Goal: Task Accomplishment & Management: Use online tool/utility

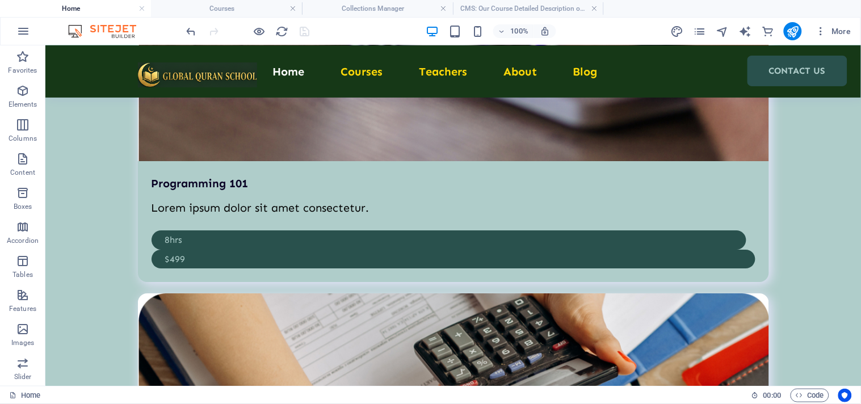
click at [675, 7] on ul "Home Courses Collections Manager CMS: Our Course Detailed Description of Learn …" at bounding box center [430, 8] width 861 height 17
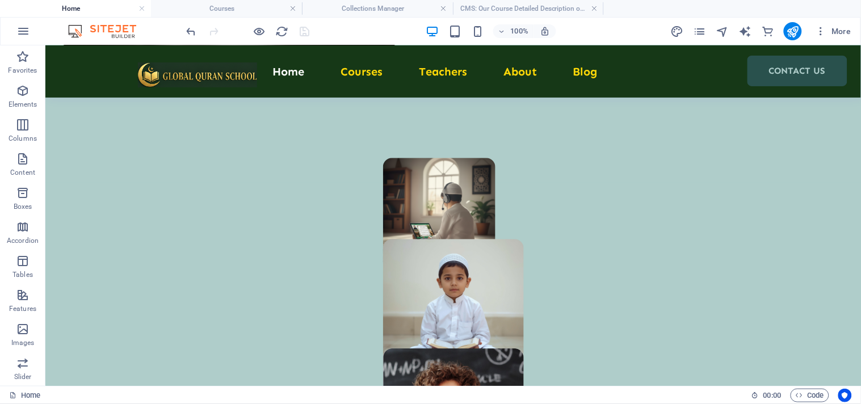
scroll to position [757, 0]
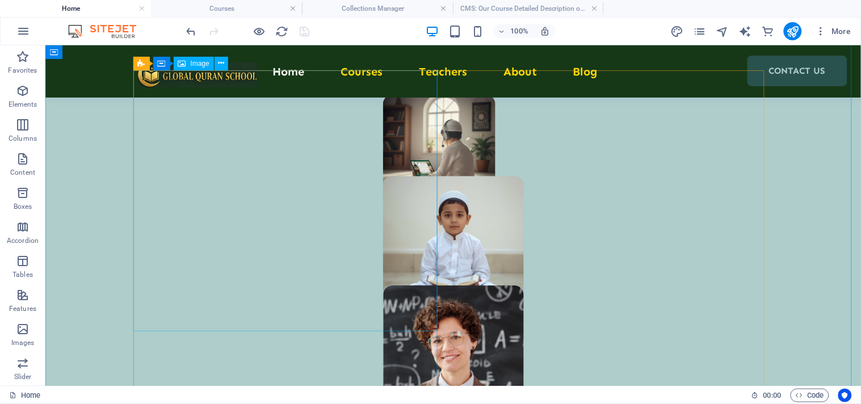
select select "px"
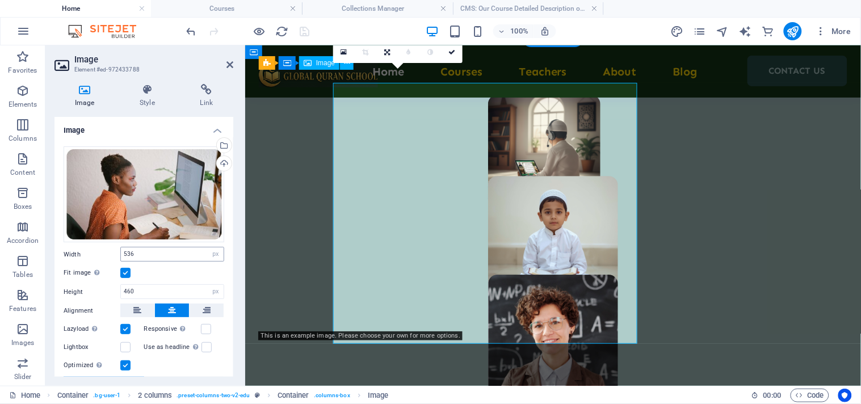
scroll to position [744, 0]
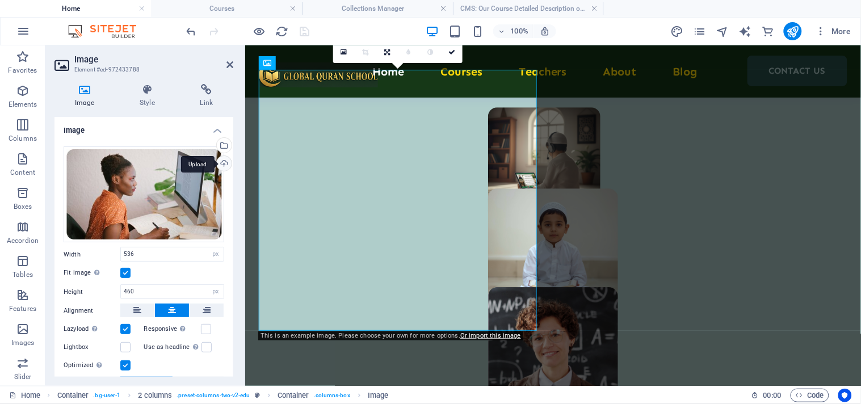
click at [220, 166] on div "Upload" at bounding box center [223, 164] width 17 height 17
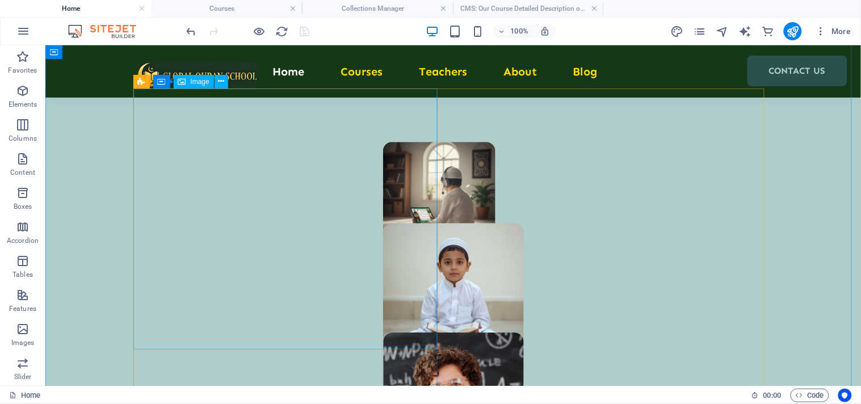
scroll to position [694, 0]
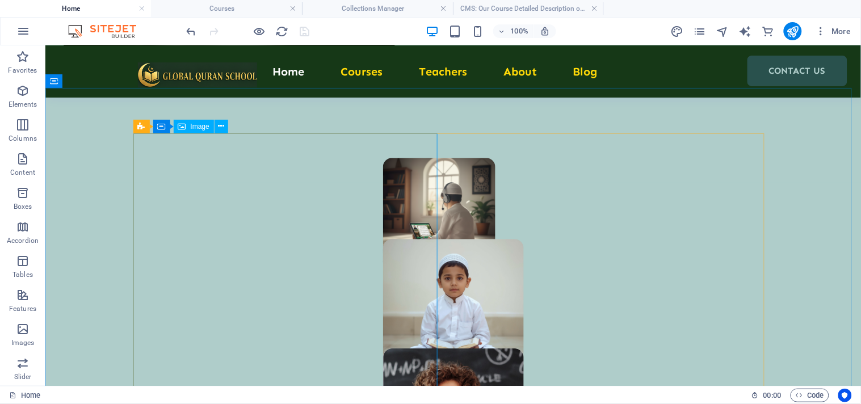
select select "px"
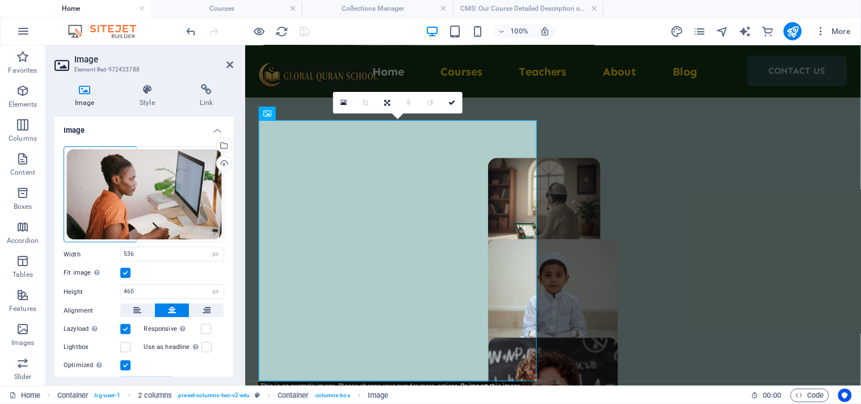
click at [233, 64] on aside "Image Element #ed-972433788 Image Style Link Image Drag files here, click to ch…" at bounding box center [145, 215] width 200 height 341
click at [232, 61] on icon at bounding box center [230, 64] width 7 height 9
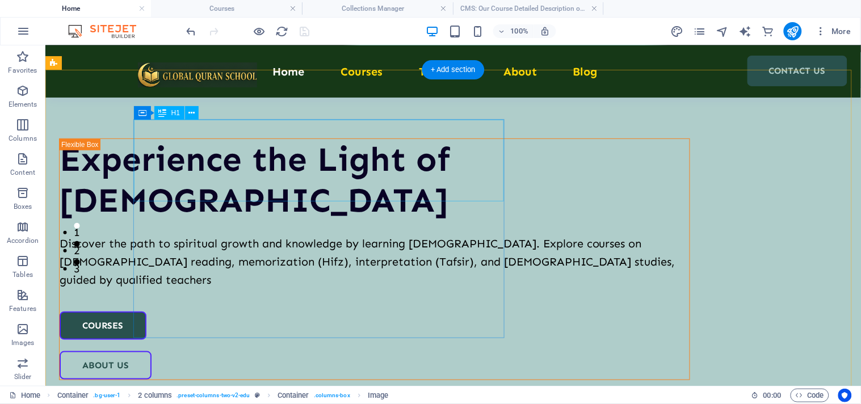
scroll to position [0, 0]
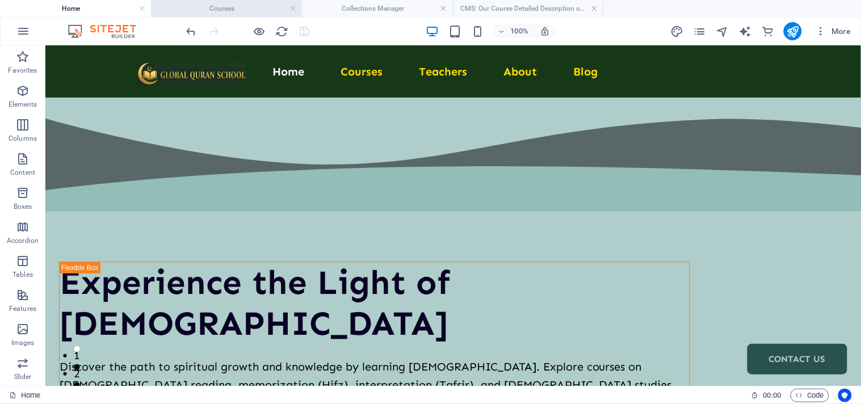
click at [229, 12] on h4 "Courses" at bounding box center [226, 8] width 151 height 12
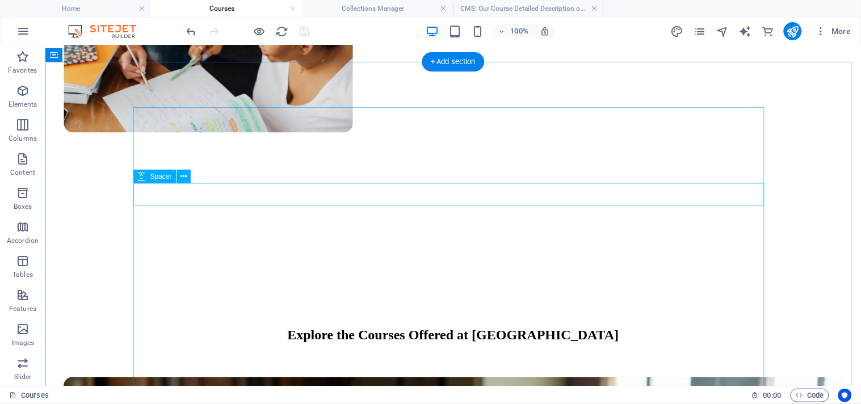
scroll to position [568, 0]
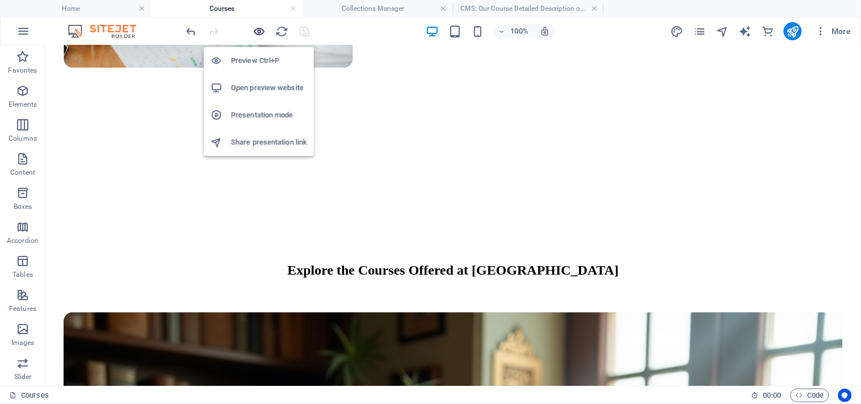
click at [259, 30] on icon "button" at bounding box center [259, 31] width 13 height 13
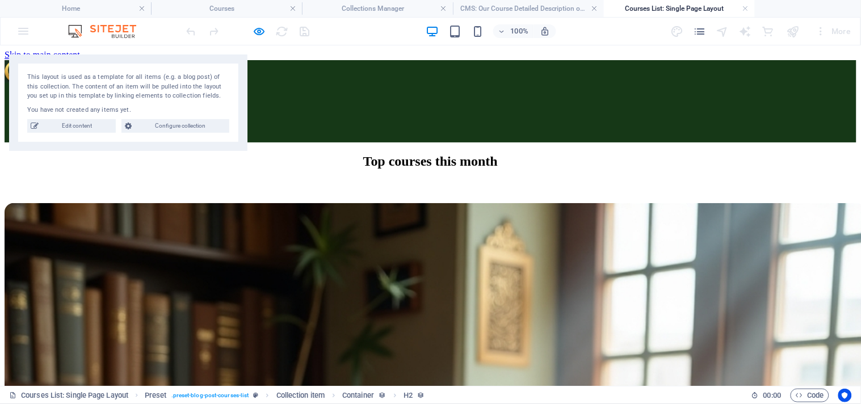
scroll to position [63, 0]
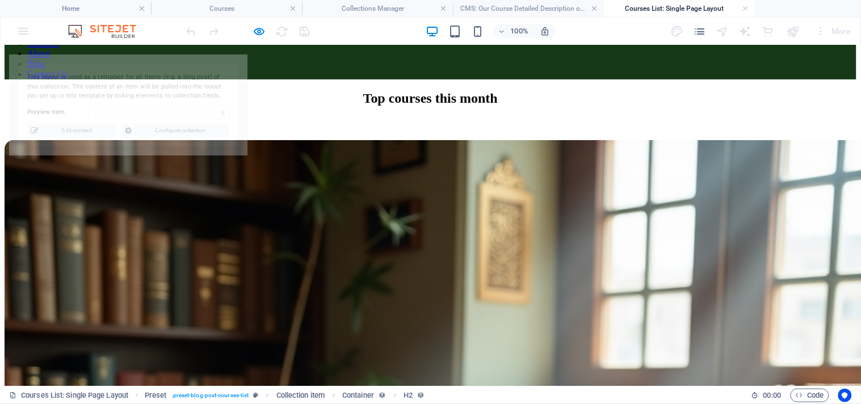
select select "68d399a4fee31641ca0a4f88"
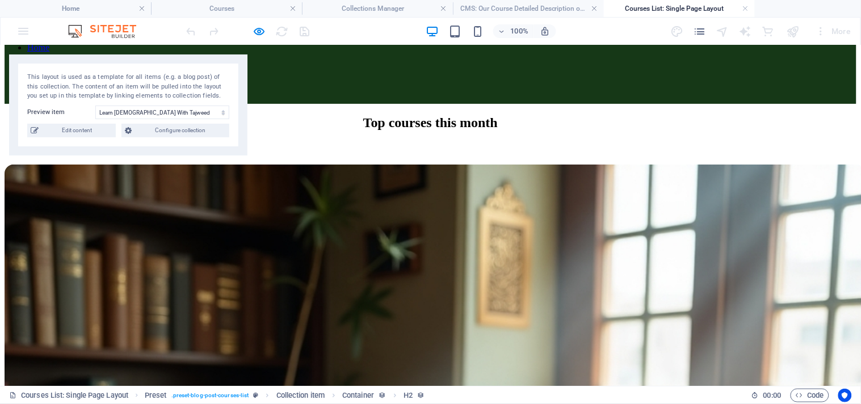
scroll to position [0, 0]
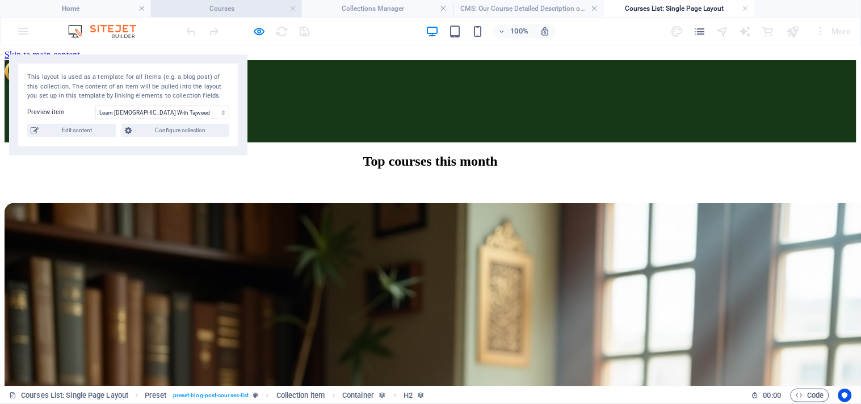
click at [234, 10] on h4 "Courses" at bounding box center [226, 8] width 151 height 12
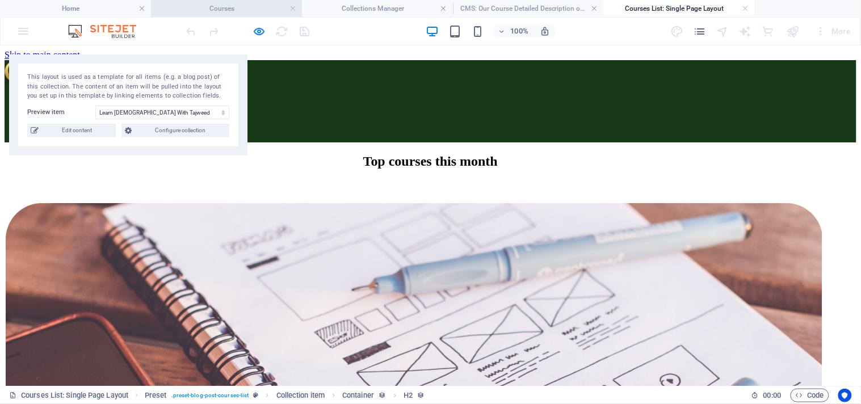
click at [214, 9] on h4 "Courses" at bounding box center [226, 8] width 151 height 12
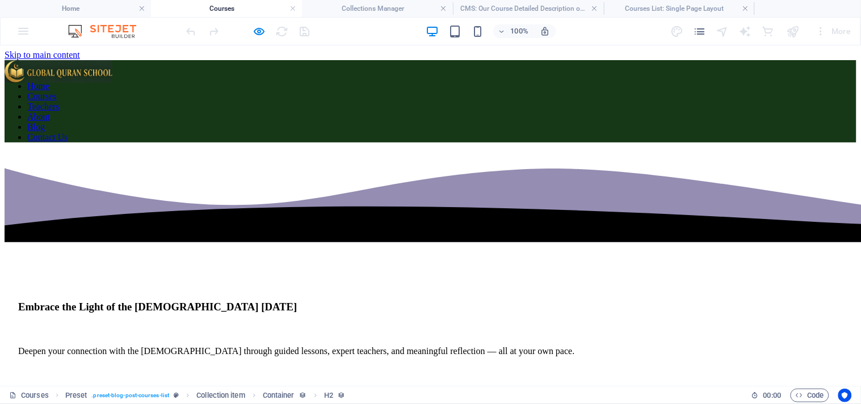
scroll to position [568, 0]
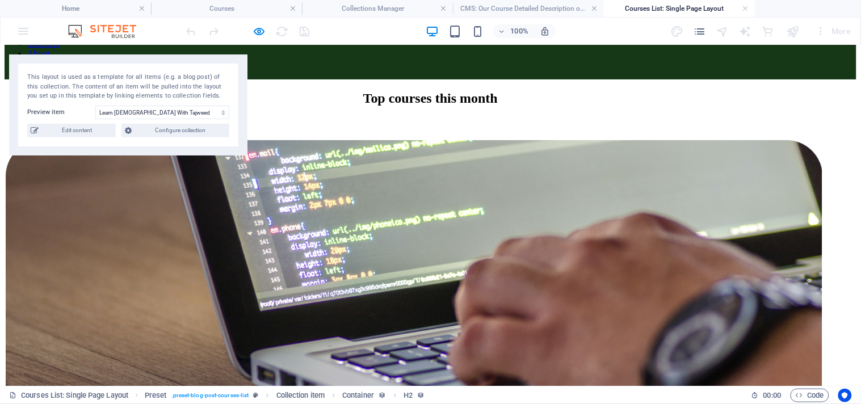
scroll to position [0, 0]
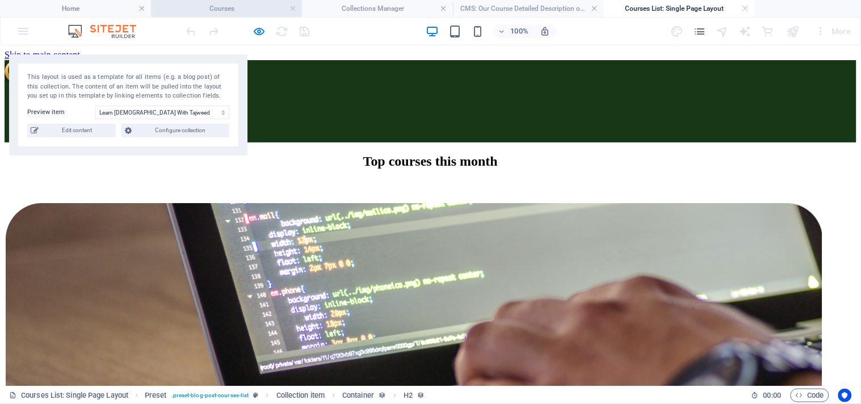
click at [217, 9] on h4 "Courses" at bounding box center [226, 8] width 151 height 12
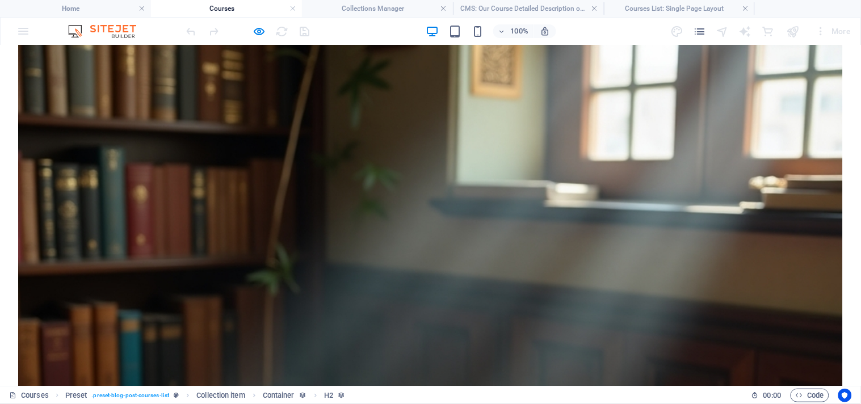
scroll to position [946, 0]
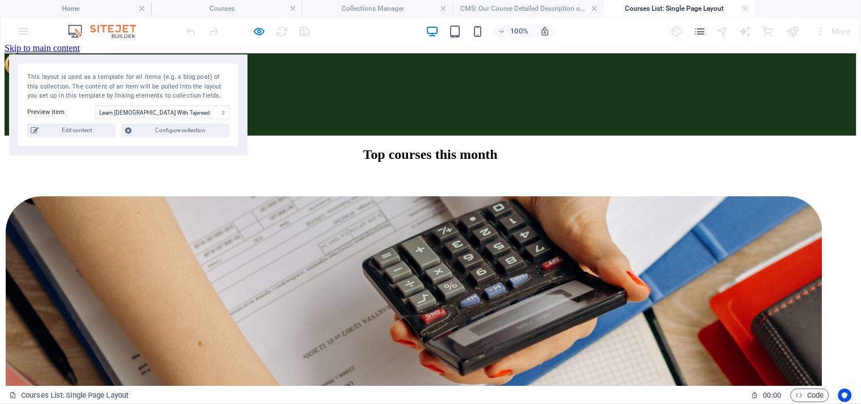
scroll to position [0, 0]
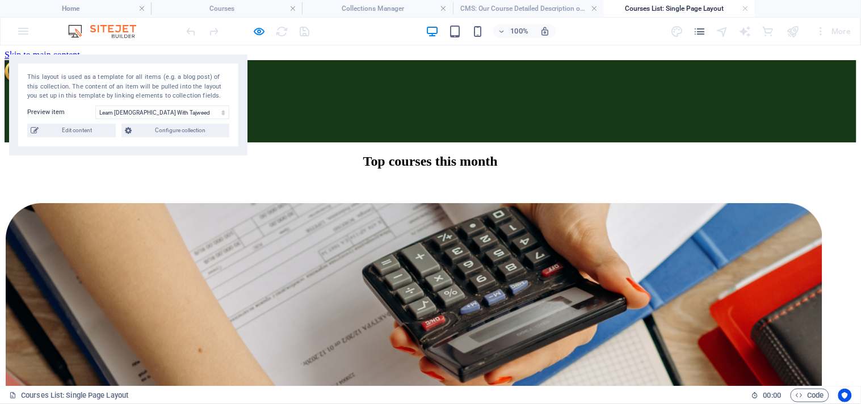
click at [146, 250] on figure at bounding box center [431, 408] width 852 height 411
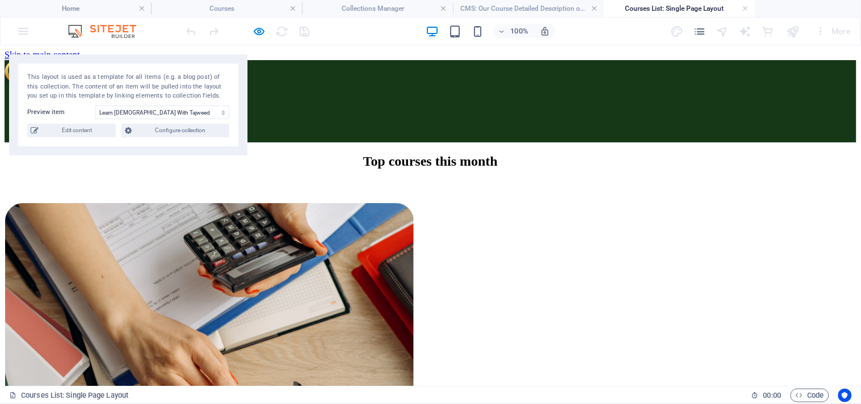
drag, startPoint x: 156, startPoint y: 268, endPoint x: 416, endPoint y: 298, distance: 261.8
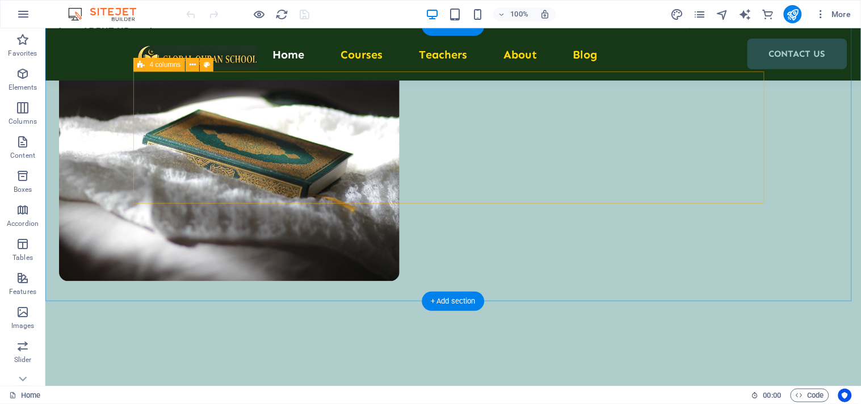
scroll to position [631, 0]
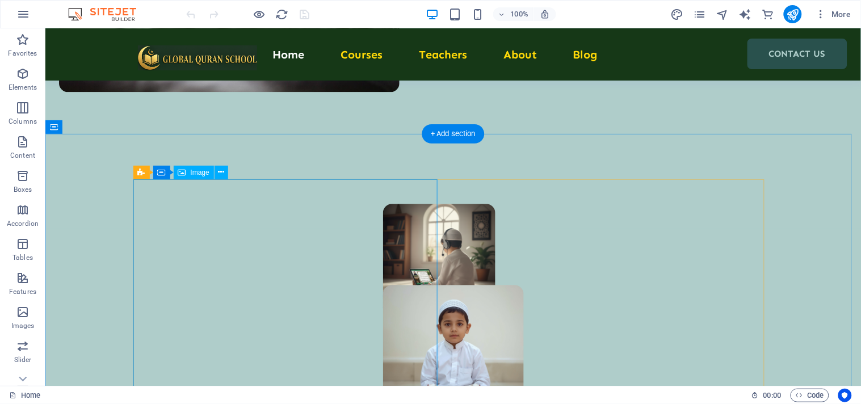
select select "px"
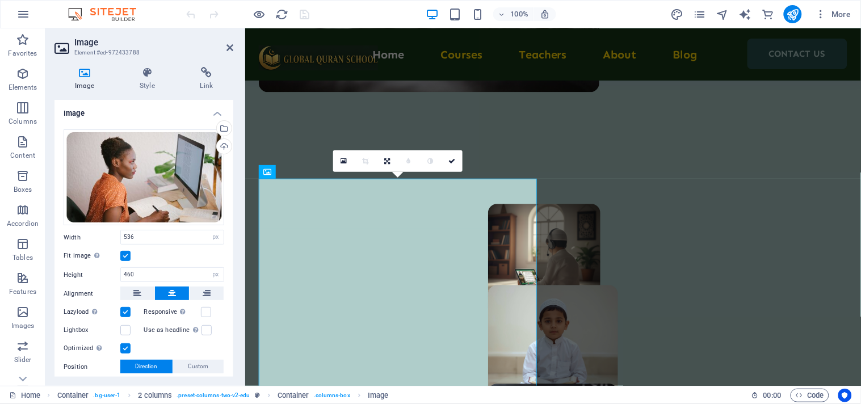
scroll to position [618, 0]
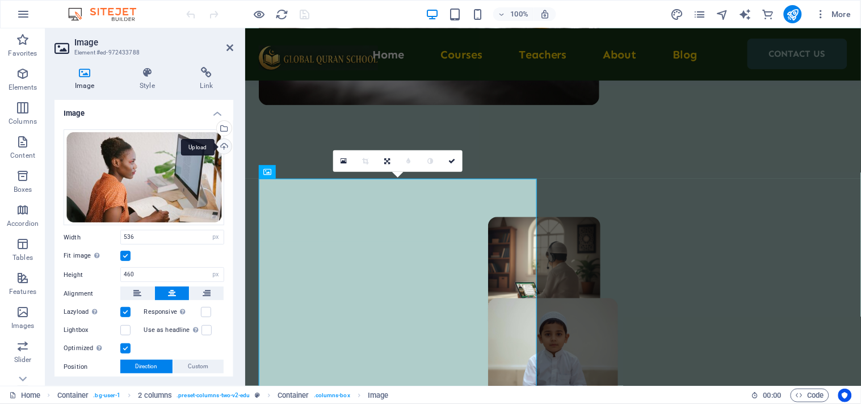
click at [221, 145] on div "Upload" at bounding box center [223, 147] width 17 height 17
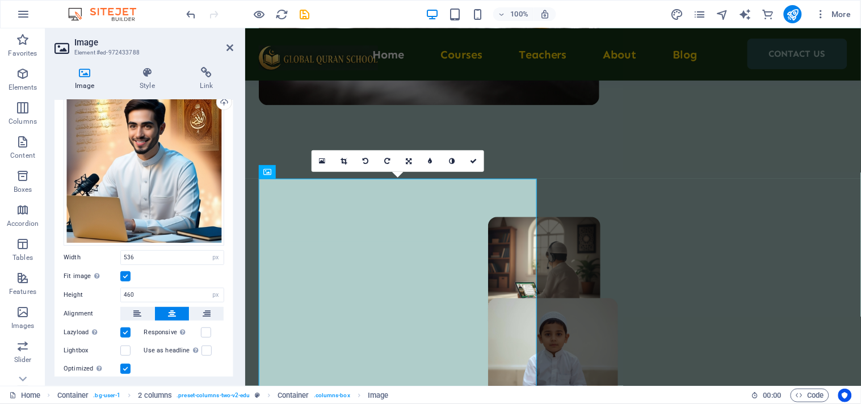
scroll to position [0, 0]
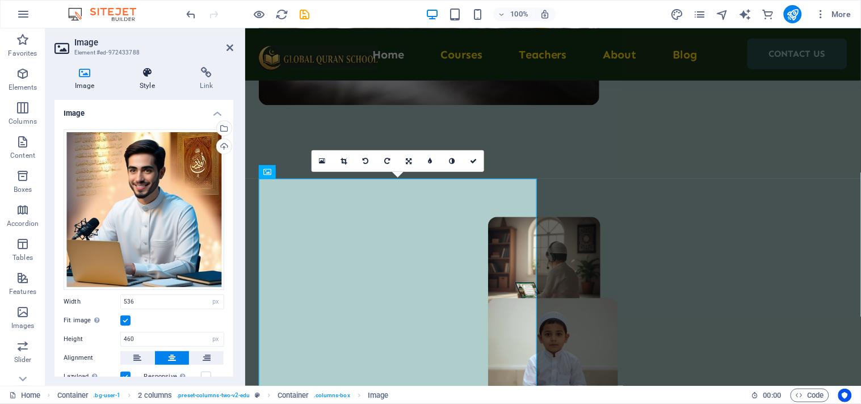
click at [145, 72] on icon at bounding box center [147, 72] width 56 height 11
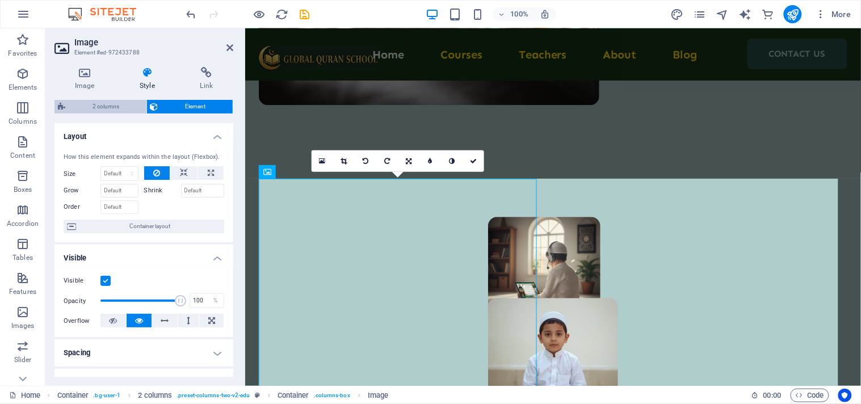
click at [76, 106] on span "2 columns" at bounding box center [106, 107] width 74 height 14
select select "rem"
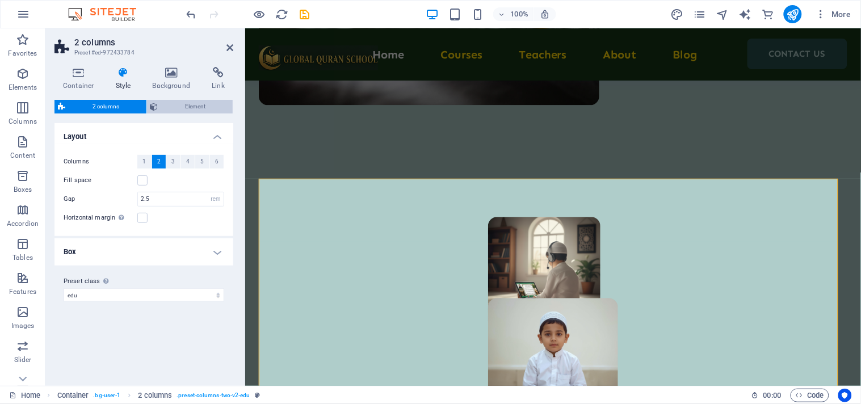
click at [172, 110] on span "Element" at bounding box center [196, 107] width 68 height 14
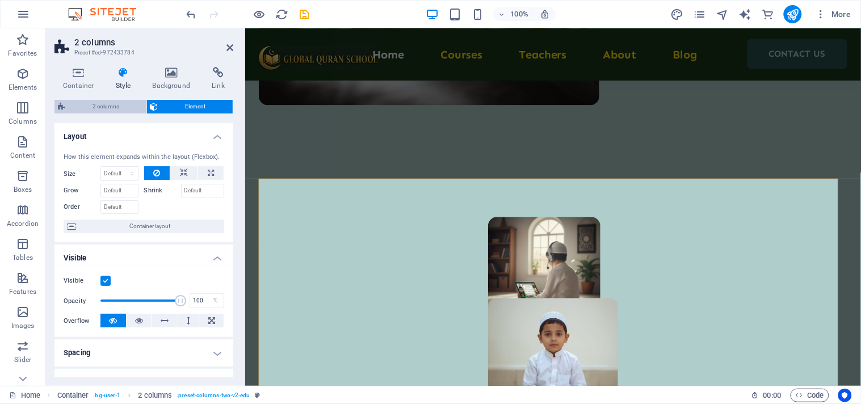
click at [110, 111] on span "2 columns" at bounding box center [106, 107] width 74 height 14
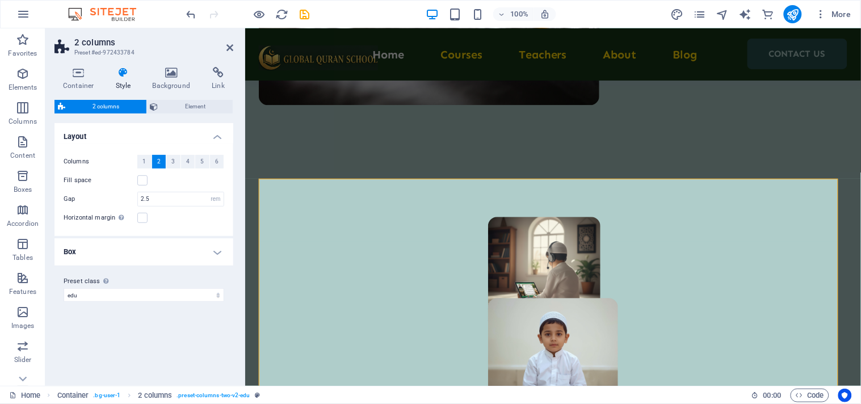
click at [161, 252] on h4 "Box" at bounding box center [144, 252] width 179 height 27
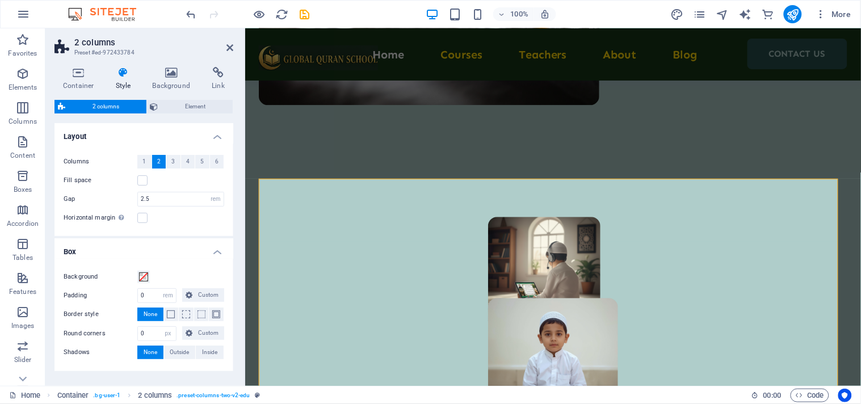
scroll to position [39, 0]
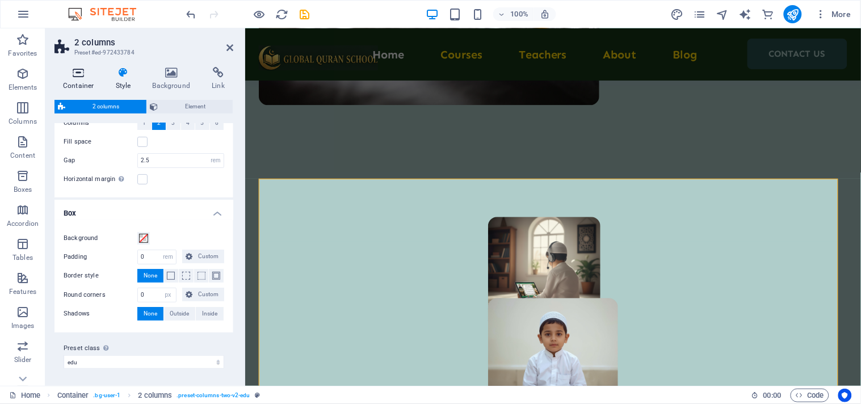
click at [78, 70] on icon at bounding box center [79, 72] width 48 height 11
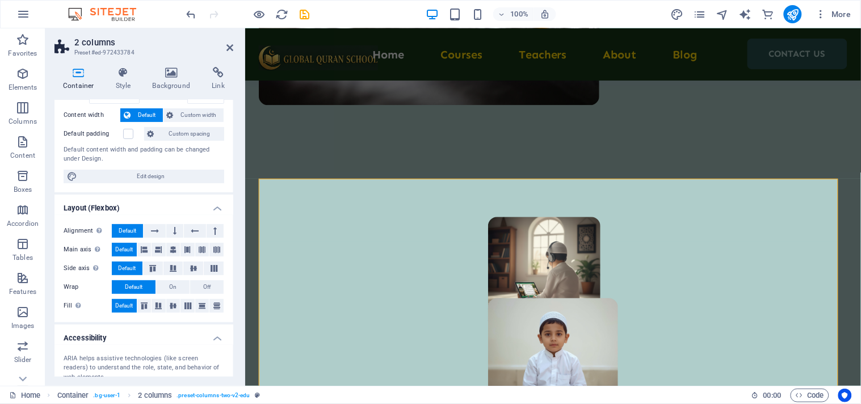
scroll to position [126, 0]
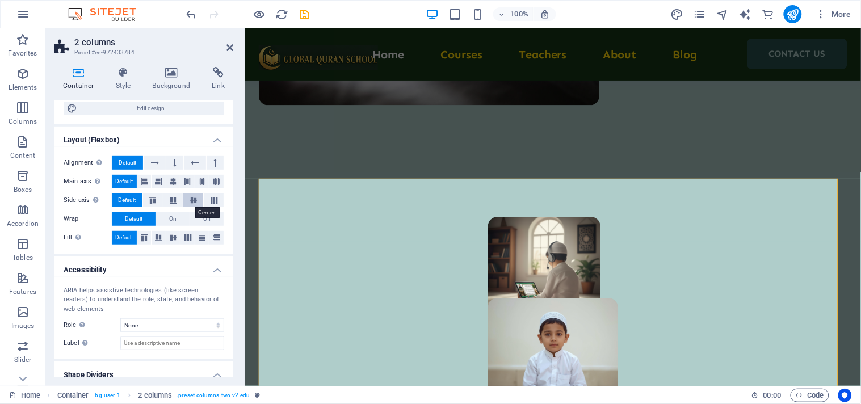
click at [188, 200] on icon at bounding box center [194, 200] width 14 height 7
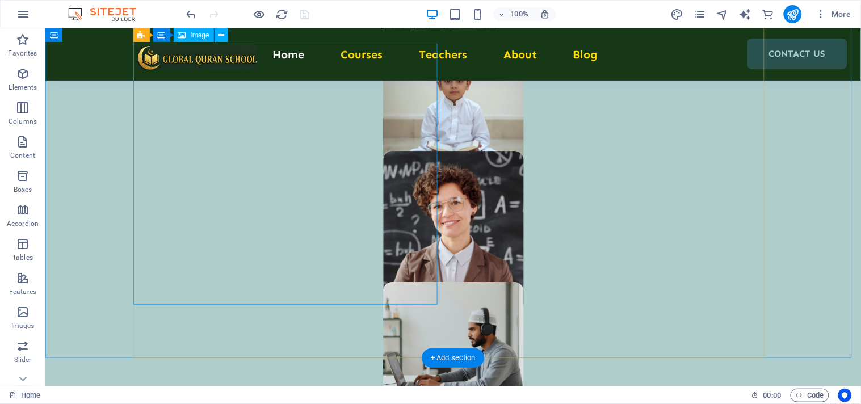
scroll to position [748, 0]
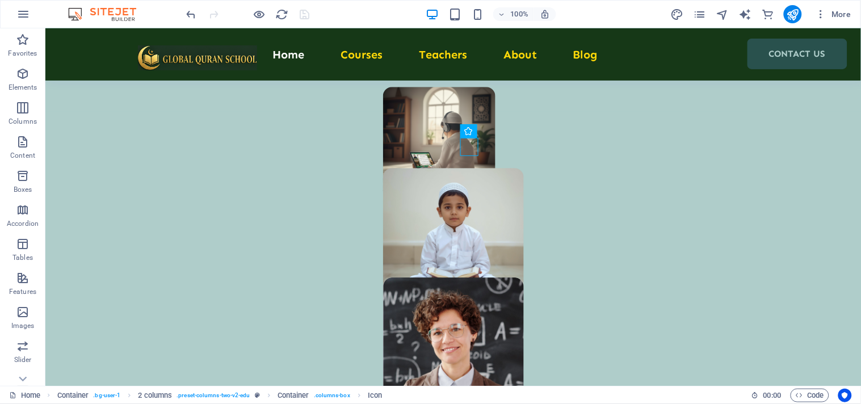
drag, startPoint x: 512, startPoint y: 163, endPoint x: 467, endPoint y: 143, distance: 49.3
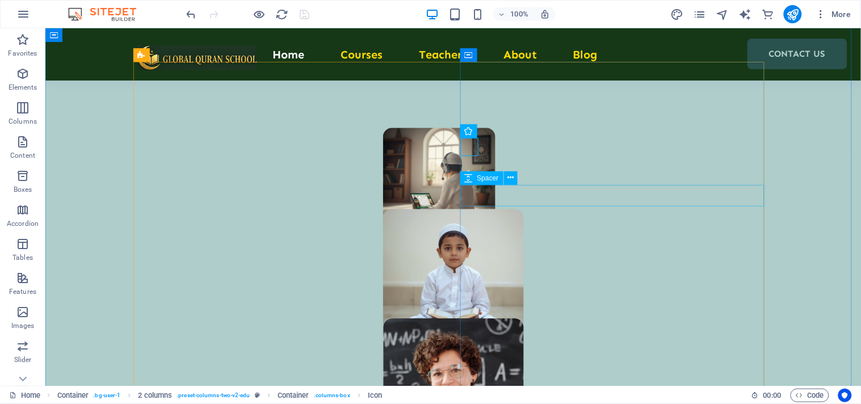
scroll to position [685, 0]
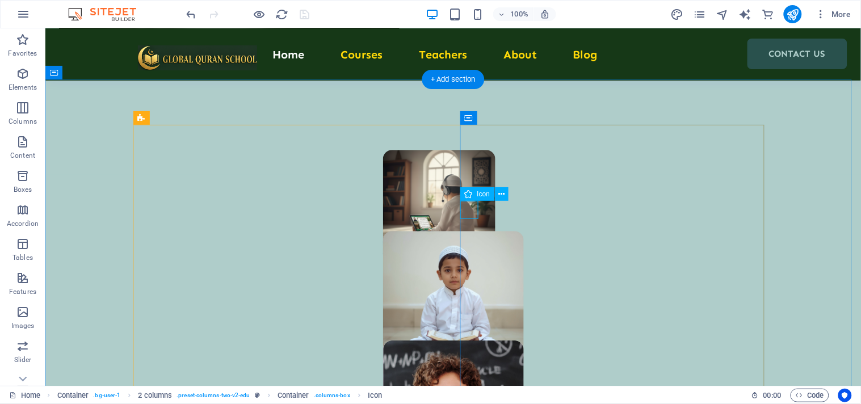
select select "xMidYMid"
select select "px"
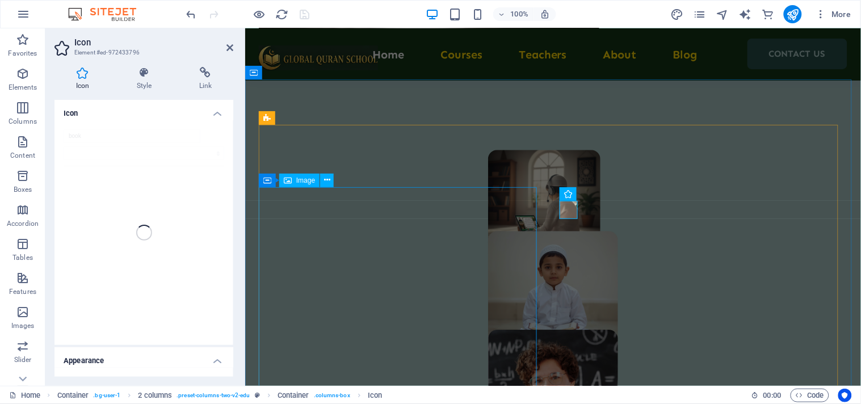
scroll to position [672, 0]
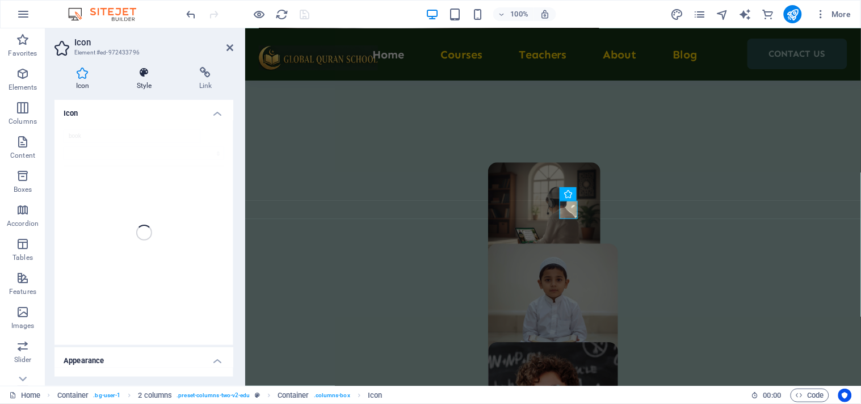
click at [138, 81] on h4 "Style" at bounding box center [146, 79] width 62 height 24
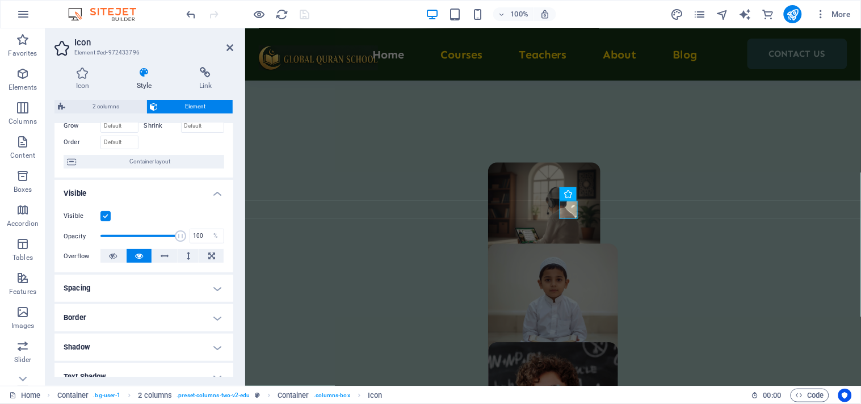
scroll to position [126, 0]
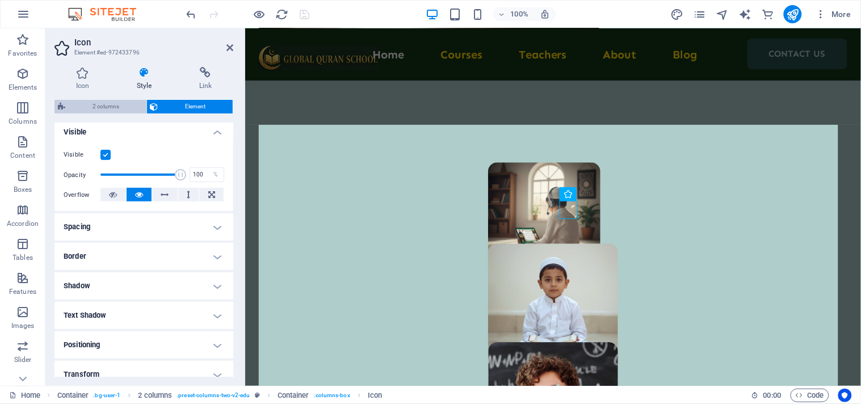
click at [109, 108] on span "2 columns" at bounding box center [106, 107] width 74 height 14
select select "rem"
select select "px"
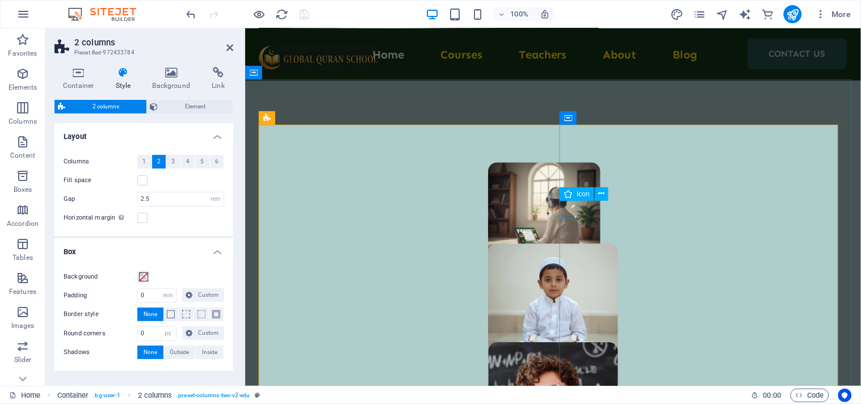
select select "xMidYMid"
select select "px"
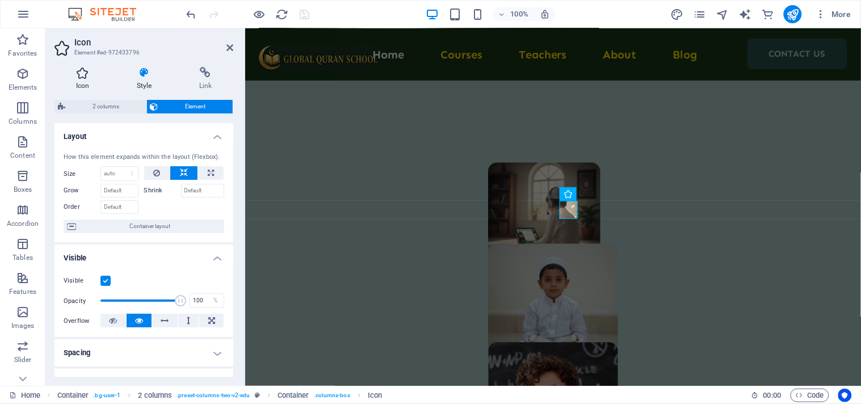
click at [94, 77] on icon at bounding box center [83, 72] width 56 height 11
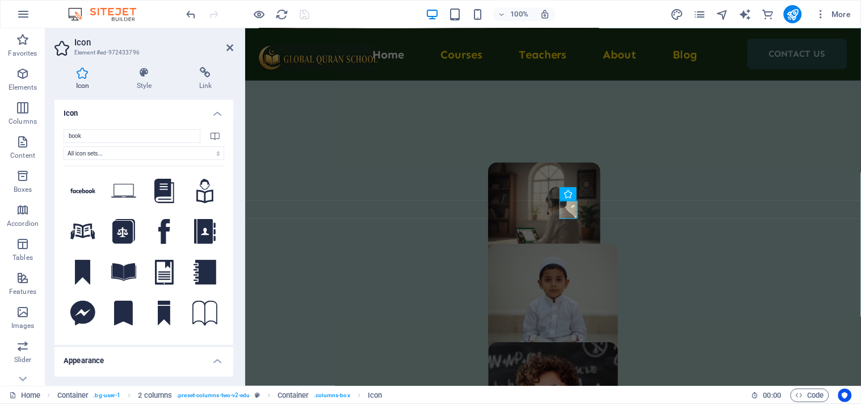
click at [220, 111] on h4 "Icon" at bounding box center [144, 110] width 179 height 20
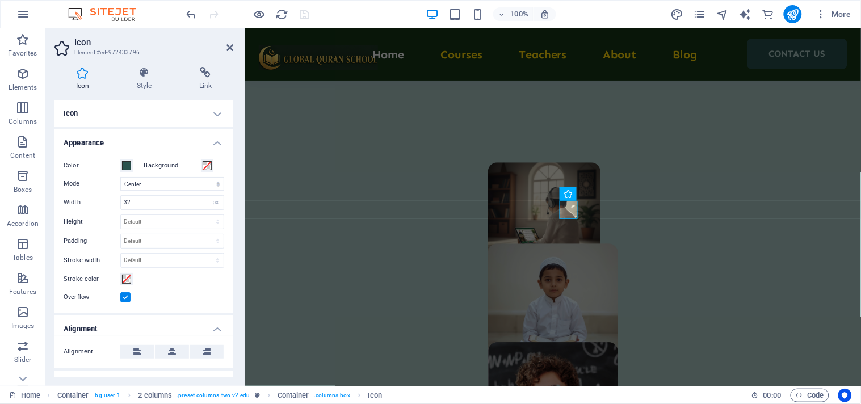
click at [220, 111] on h4 "Icon" at bounding box center [144, 113] width 179 height 27
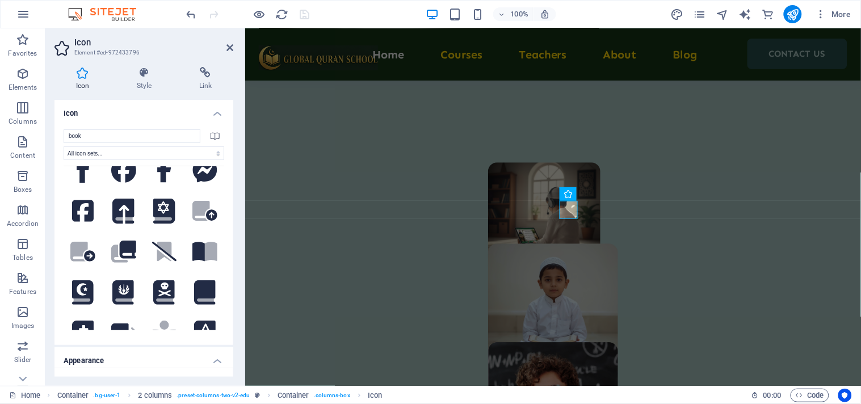
scroll to position [252, 0]
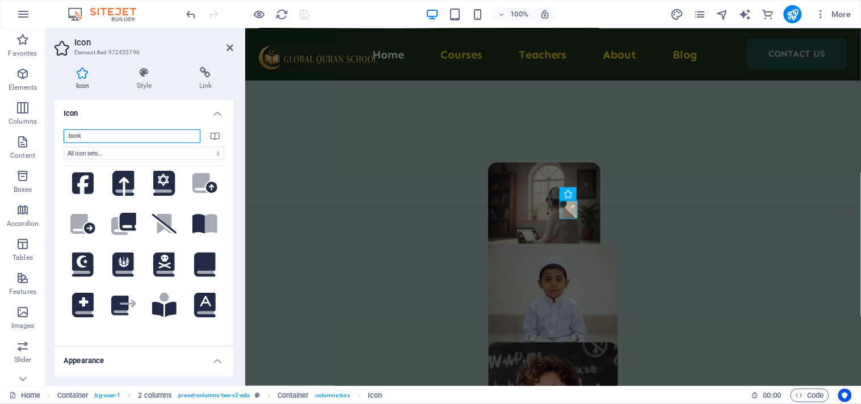
drag, startPoint x: 98, startPoint y: 134, endPoint x: 66, endPoint y: 141, distance: 33.1
click at [66, 141] on input "book" at bounding box center [132, 136] width 137 height 14
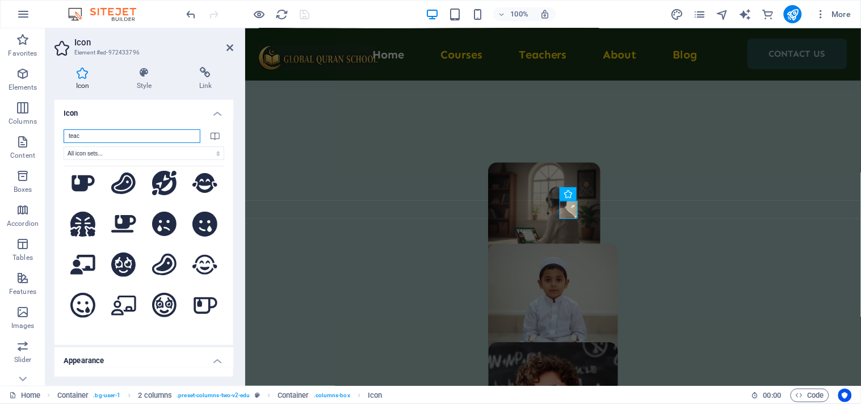
scroll to position [0, 0]
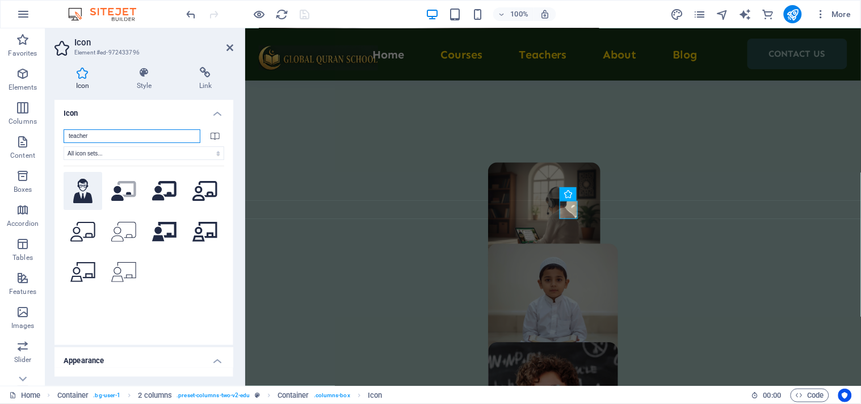
type input "teacher"
click at [82, 182] on icon at bounding box center [82, 191] width 19 height 25
click at [186, 115] on h4 "Icon" at bounding box center [144, 110] width 179 height 20
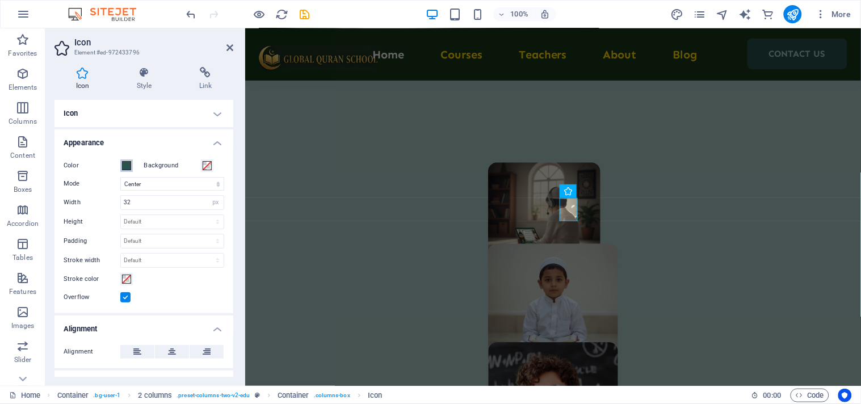
click at [127, 164] on span at bounding box center [126, 165] width 9 height 9
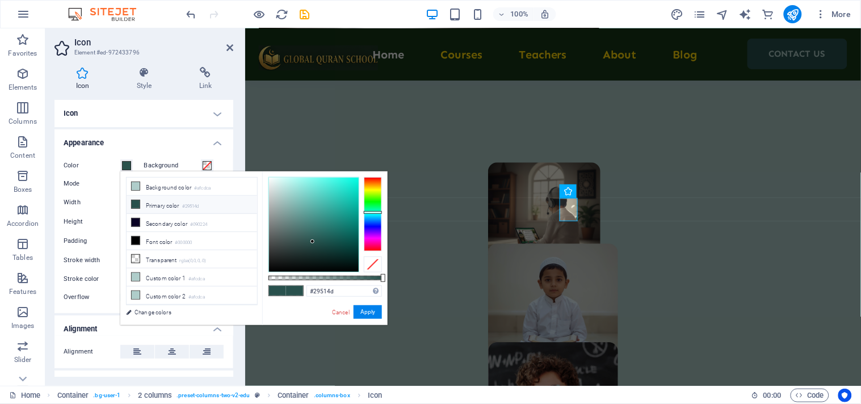
type input "#050505"
click at [271, 270] on div at bounding box center [314, 225] width 90 height 94
drag, startPoint x: 354, startPoint y: 310, endPoint x: 109, endPoint y: 282, distance: 246.4
click at [354, 310] on button "Apply" at bounding box center [368, 313] width 28 height 14
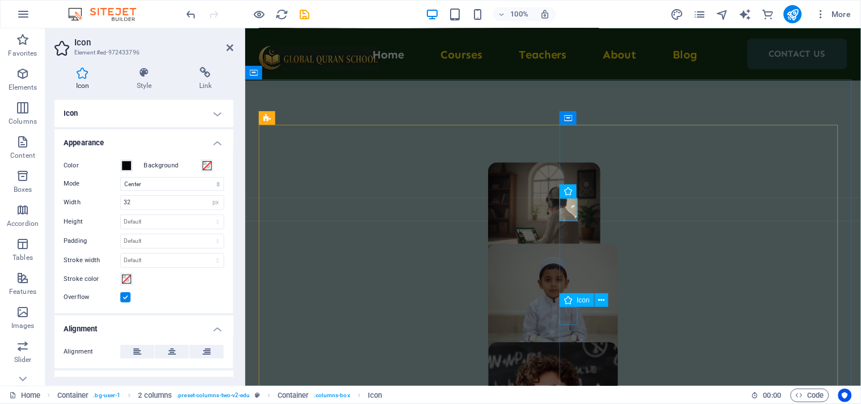
select select "xMidYMid"
select select "px"
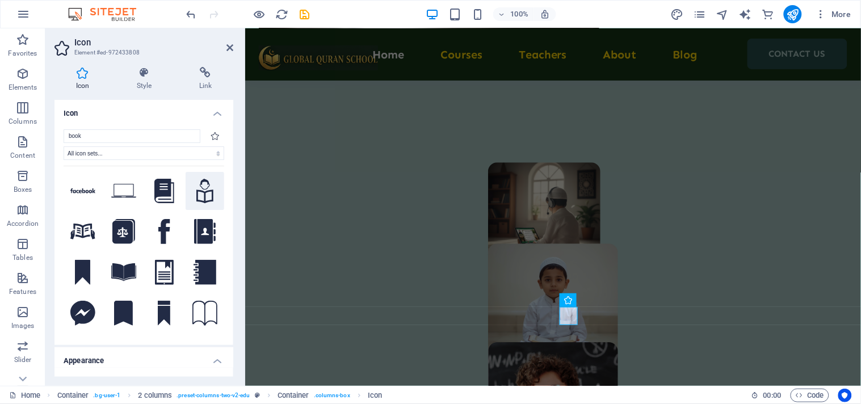
type input "book"
click at [207, 201] on icon at bounding box center [204, 191] width 17 height 25
click at [212, 118] on h4 "Icon" at bounding box center [144, 110] width 179 height 20
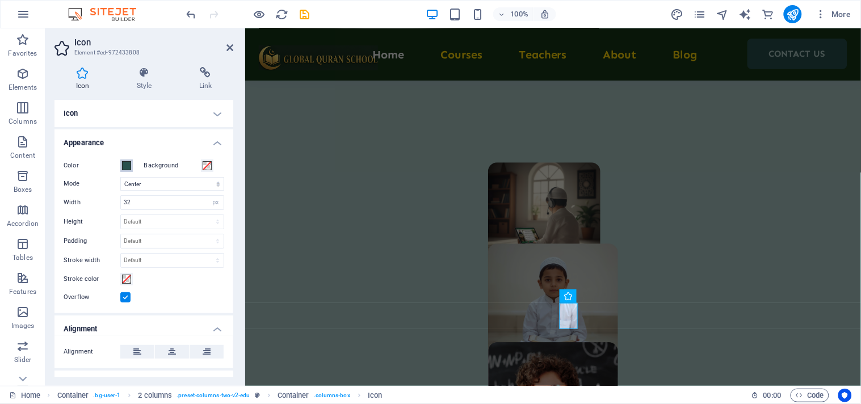
click at [123, 165] on span at bounding box center [126, 165] width 9 height 9
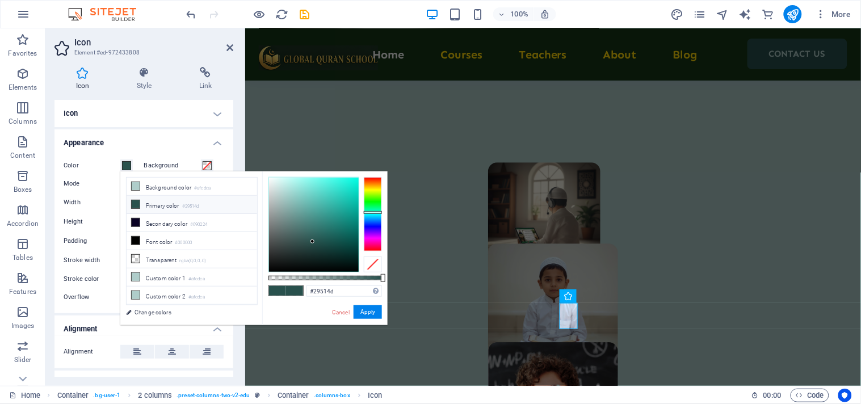
type input "#050505"
click at [269, 270] on div at bounding box center [314, 225] width 90 height 94
drag, startPoint x: 356, startPoint y: 310, endPoint x: 111, endPoint y: 282, distance: 247.0
click at [356, 310] on button "Apply" at bounding box center [368, 313] width 28 height 14
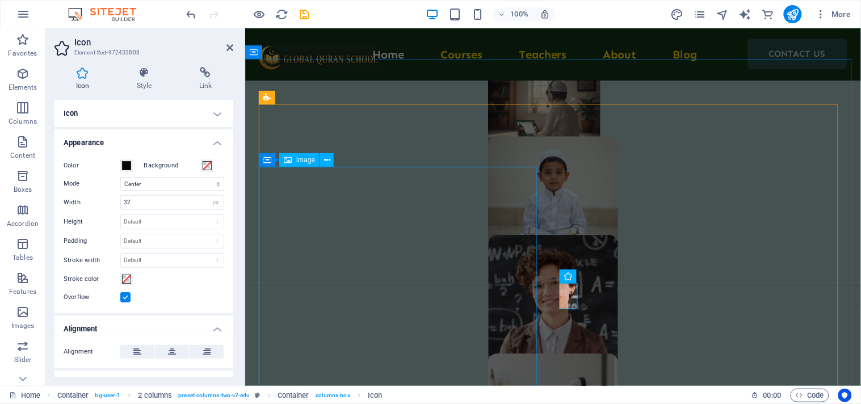
scroll to position [861, 0]
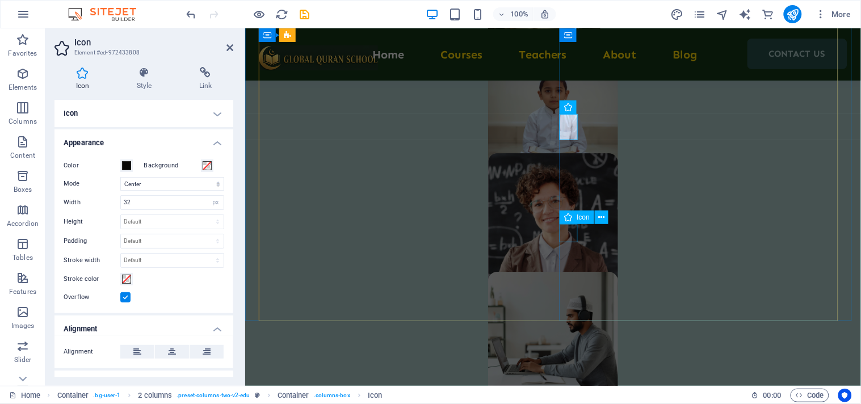
select select "xMidYMid"
select select "px"
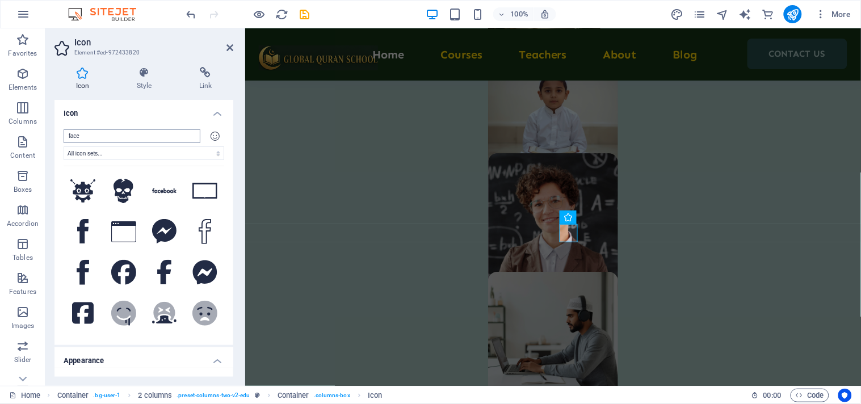
type input "b"
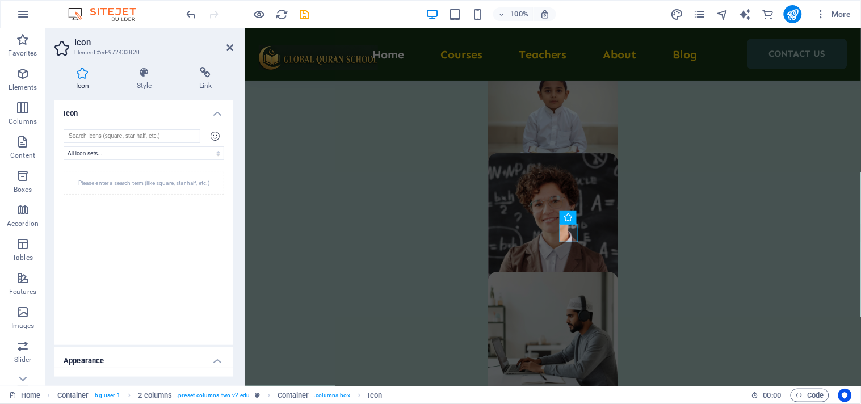
click at [212, 112] on h4 "Icon" at bounding box center [144, 110] width 179 height 20
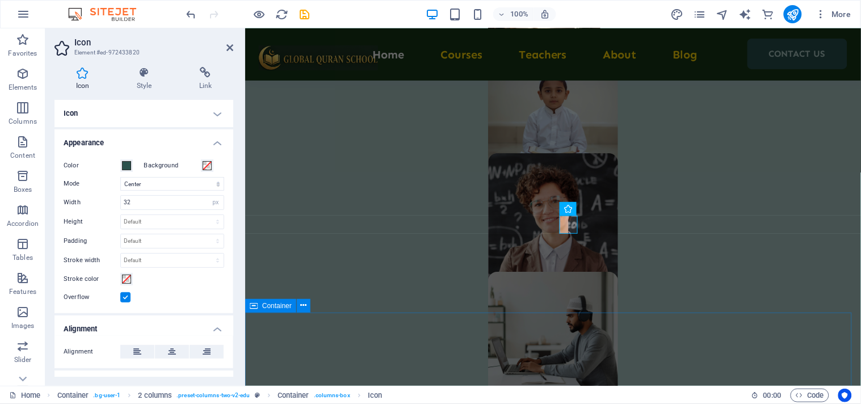
scroll to position [925, 0]
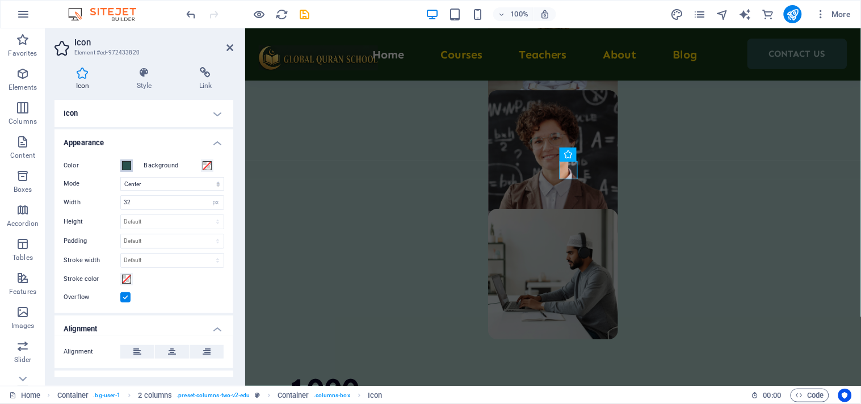
click at [129, 163] on span at bounding box center [126, 165] width 9 height 9
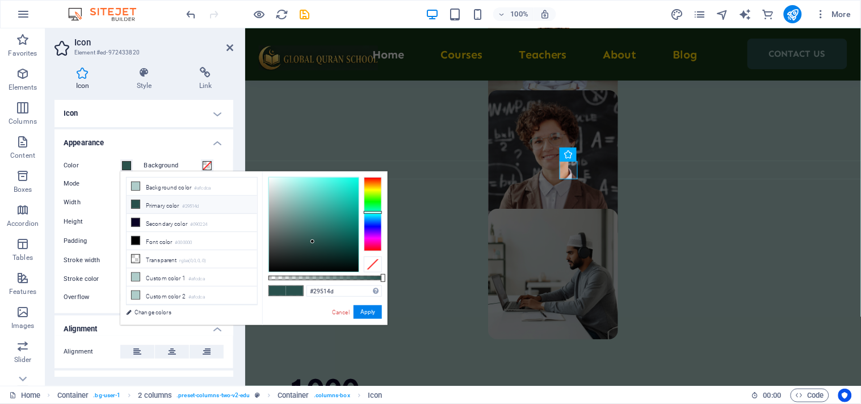
type input "#050505"
click at [270, 270] on div at bounding box center [314, 225] width 90 height 94
drag, startPoint x: 373, startPoint y: 316, endPoint x: 131, endPoint y: 281, distance: 244.5
click at [373, 316] on button "Apply" at bounding box center [368, 313] width 28 height 14
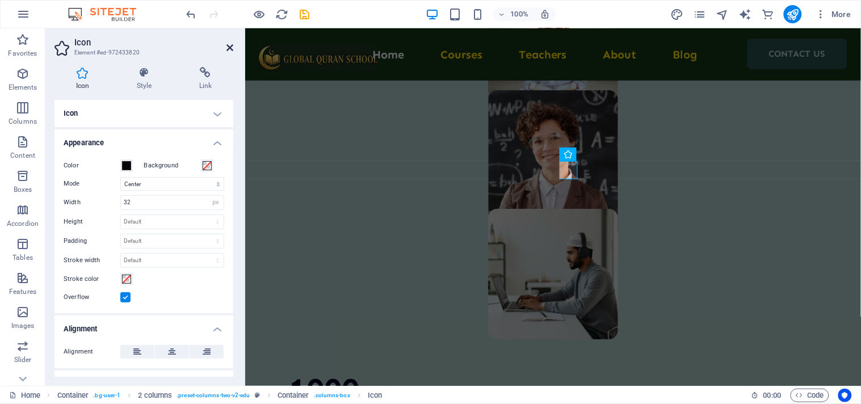
click at [227, 44] on icon at bounding box center [230, 47] width 7 height 9
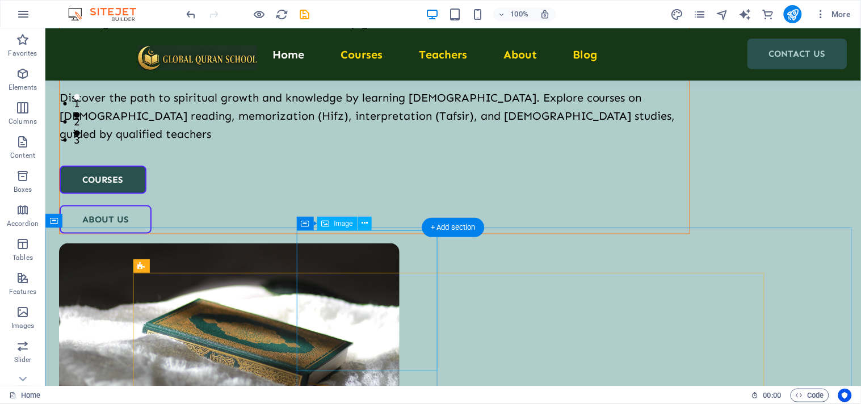
scroll to position [378, 0]
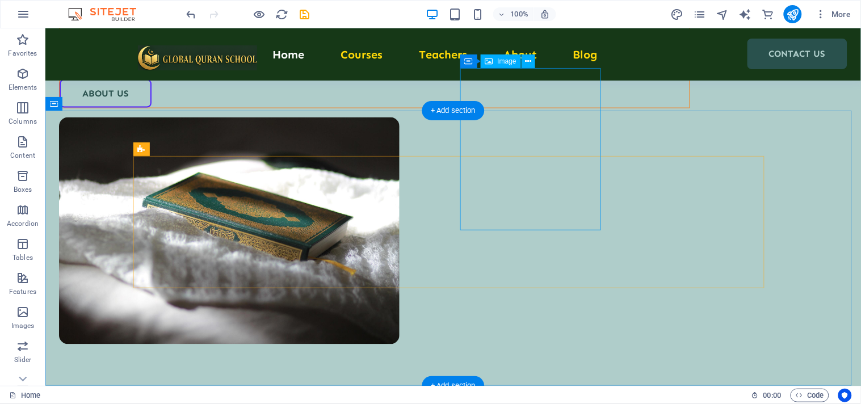
select select "%"
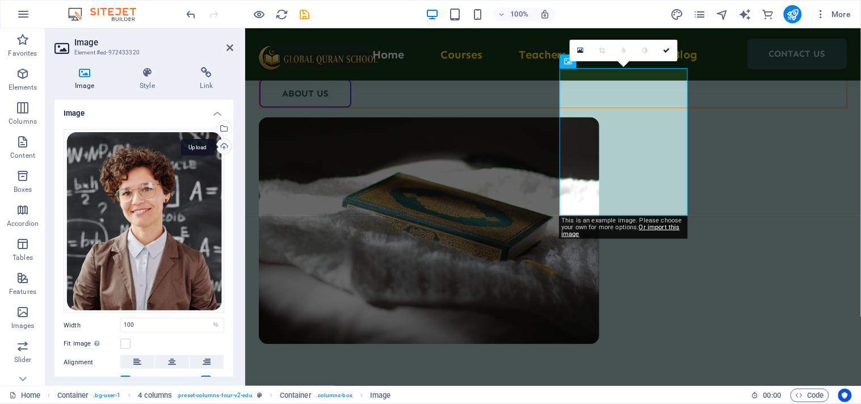
click at [217, 149] on div "Upload" at bounding box center [223, 147] width 17 height 17
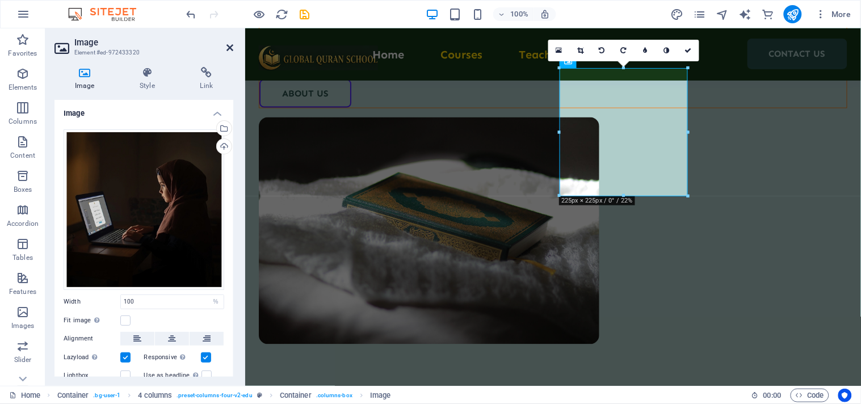
click at [231, 47] on icon at bounding box center [230, 47] width 7 height 9
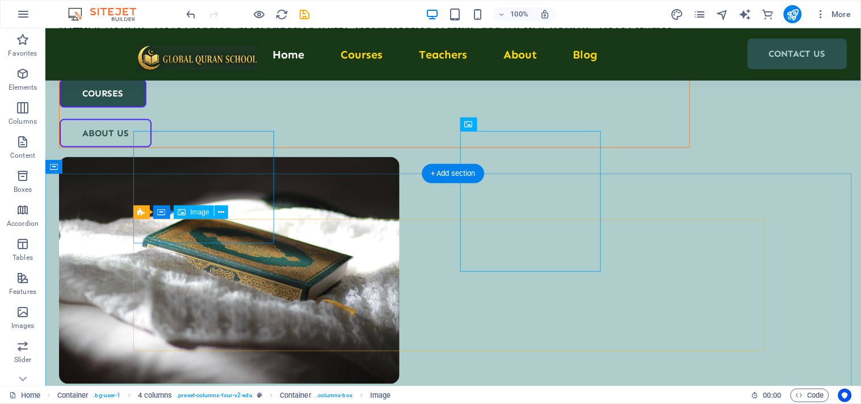
scroll to position [315, 0]
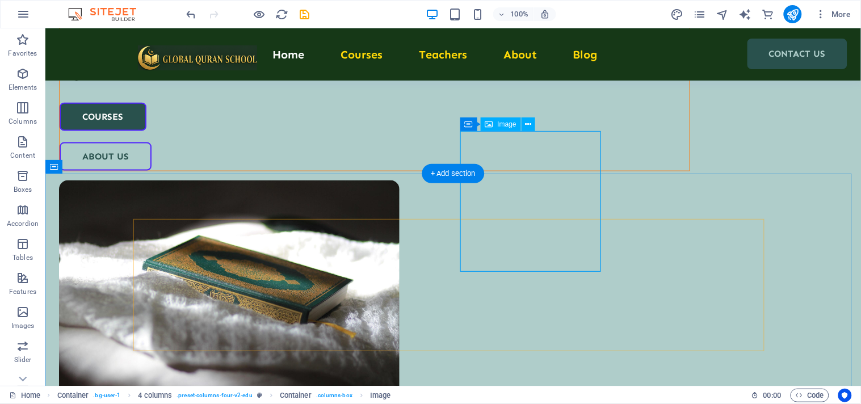
select select "%"
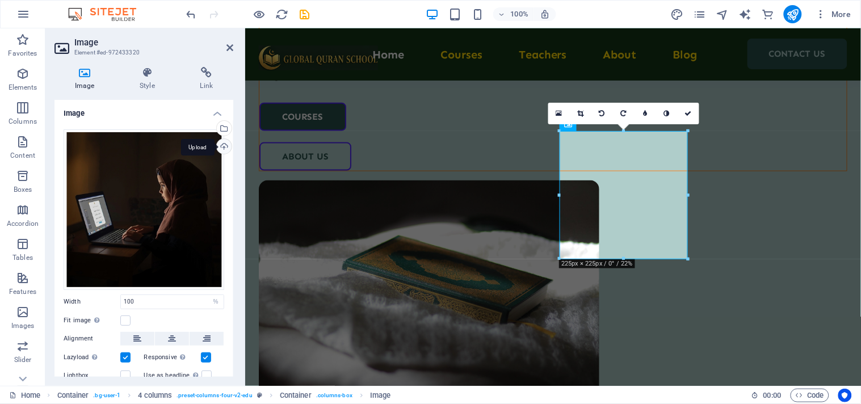
click at [215, 143] on div "Upload" at bounding box center [223, 147] width 17 height 17
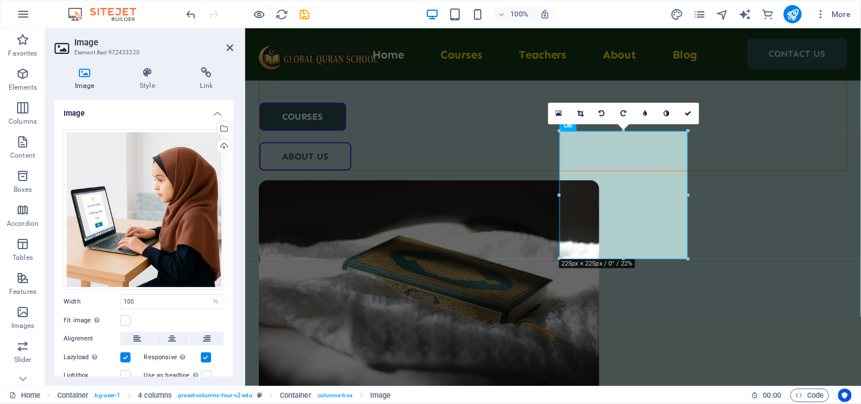
click at [228, 41] on h2 "Image" at bounding box center [153, 42] width 159 height 10
click at [227, 48] on icon at bounding box center [230, 47] width 7 height 9
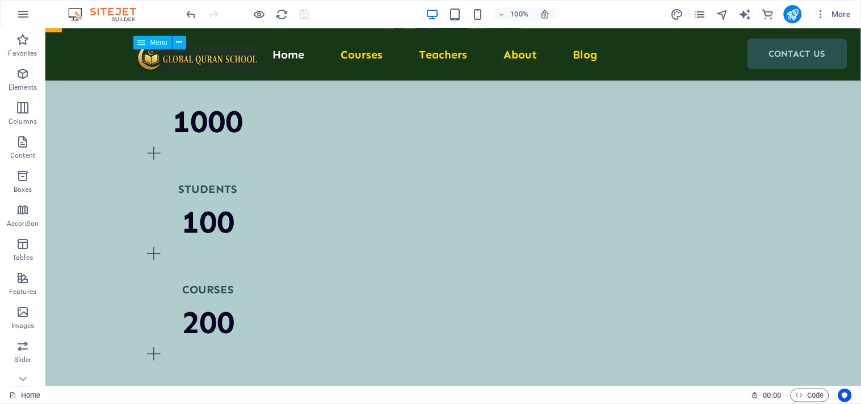
scroll to position [1199, 0]
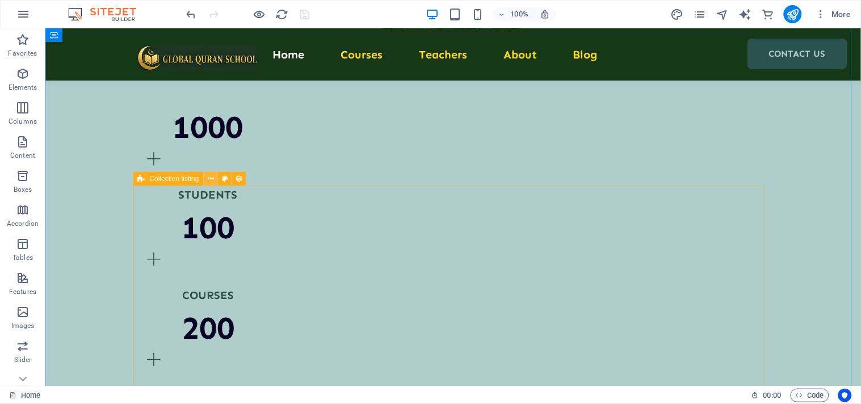
click at [212, 181] on icon at bounding box center [211, 179] width 6 height 12
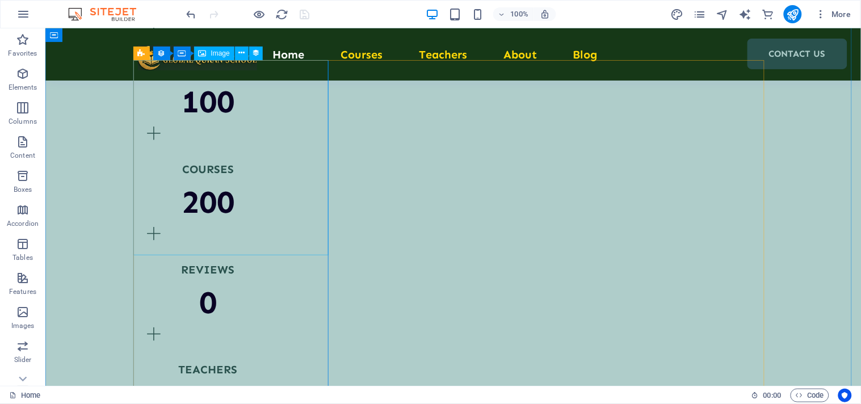
scroll to position [1262, 0]
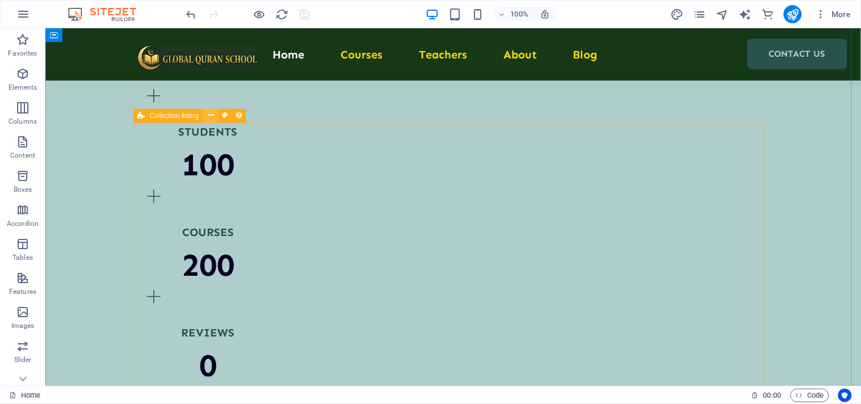
click at [208, 115] on icon at bounding box center [211, 116] width 6 height 12
